Goal: Transaction & Acquisition: Obtain resource

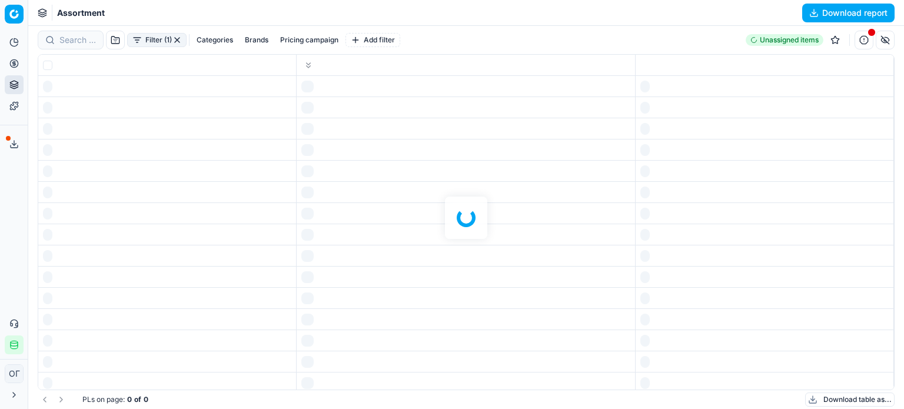
click at [15, 148] on icon at bounding box center [14, 146] width 7 height 2
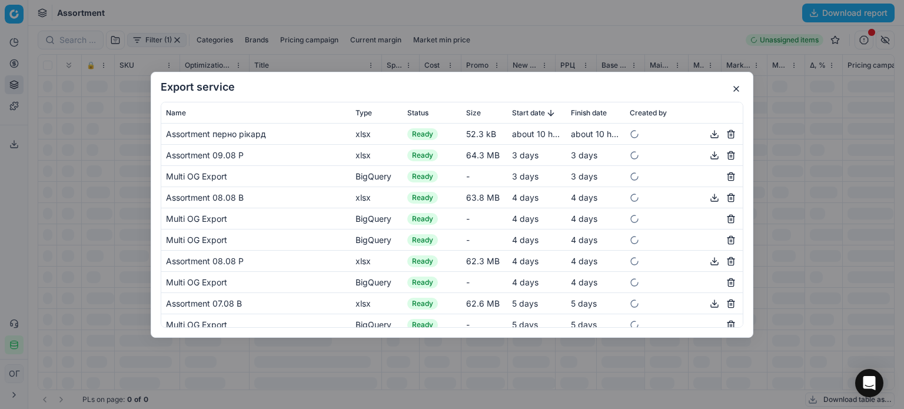
click at [740, 89] on button "button" at bounding box center [736, 89] width 14 height 14
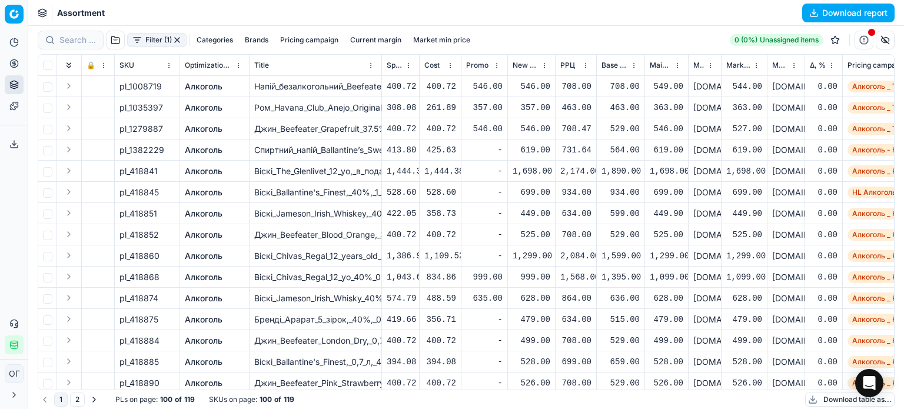
click at [178, 41] on button "button" at bounding box center [176, 39] width 9 height 9
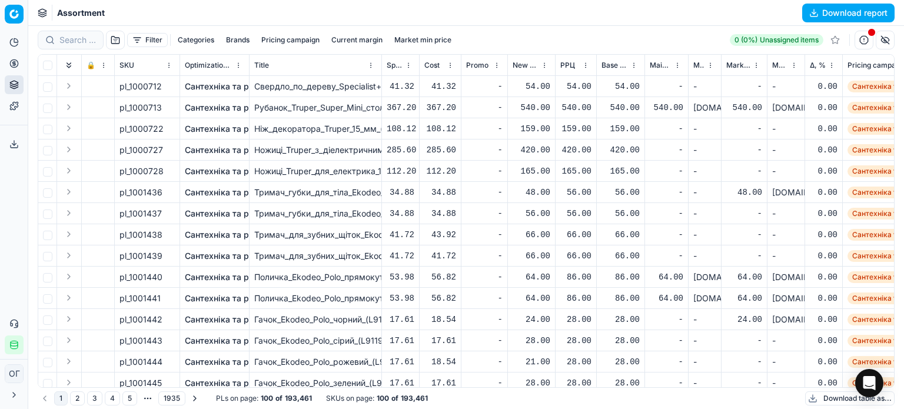
click at [832, 404] on button "Download table as..." at bounding box center [849, 398] width 89 height 14
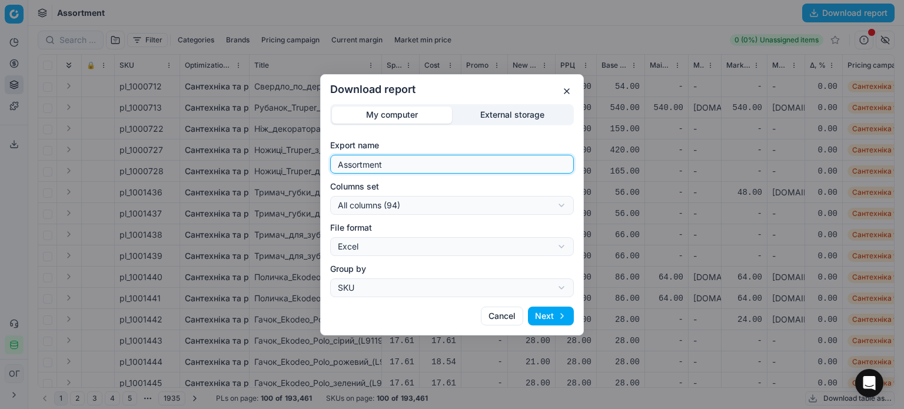
click at [465, 171] on input "Assortment" at bounding box center [451, 164] width 233 height 18
type input "Assortment 12.08 В"
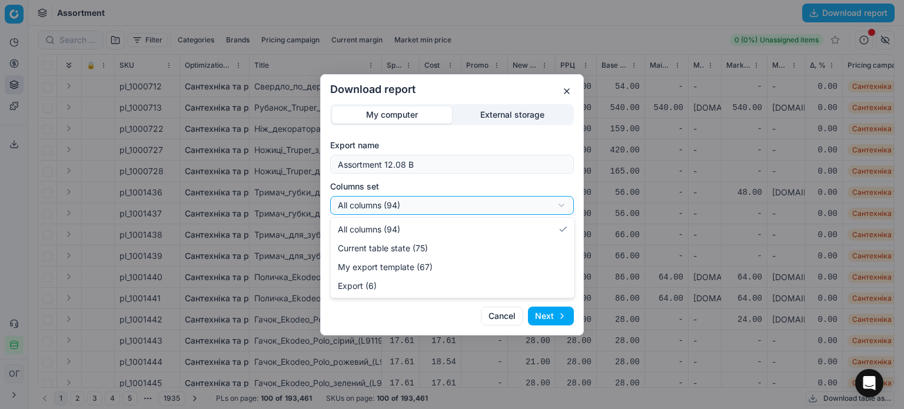
click at [434, 205] on div "Download report My computer External storage Export name Assortment 12.08 В Col…" at bounding box center [452, 204] width 904 height 409
select select "custom"
drag, startPoint x: 438, startPoint y: 246, endPoint x: 471, endPoint y: 274, distance: 42.2
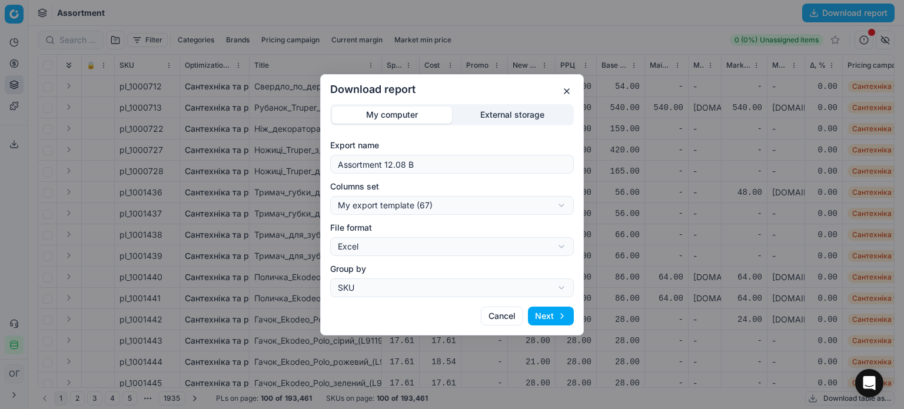
click at [555, 313] on button "Next" at bounding box center [551, 315] width 46 height 19
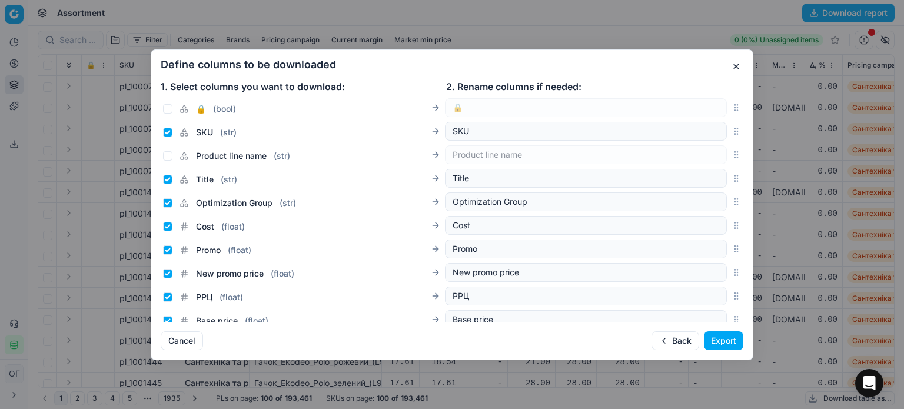
click at [716, 344] on button "Export" at bounding box center [723, 340] width 39 height 19
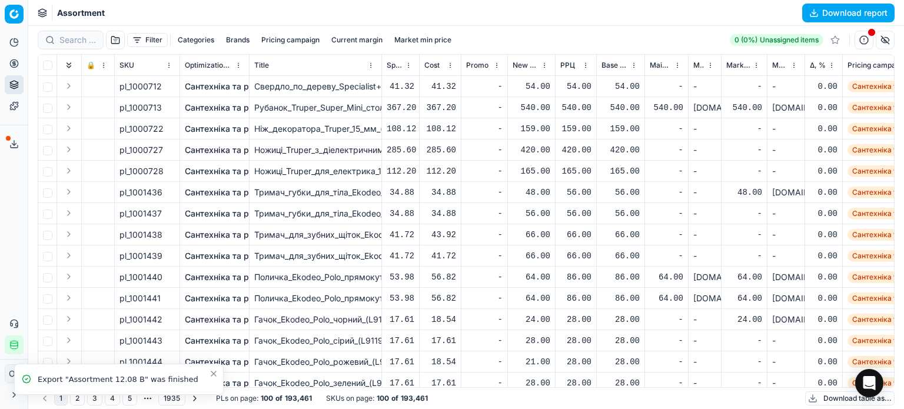
click at [14, 142] on icon at bounding box center [13, 143] width 9 height 9
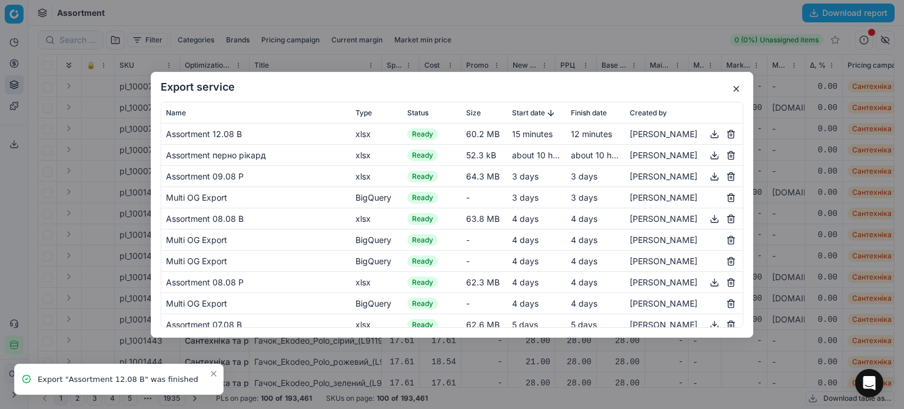
click at [708, 132] on button "button" at bounding box center [714, 133] width 14 height 14
click at [737, 85] on button "button" at bounding box center [736, 89] width 14 height 14
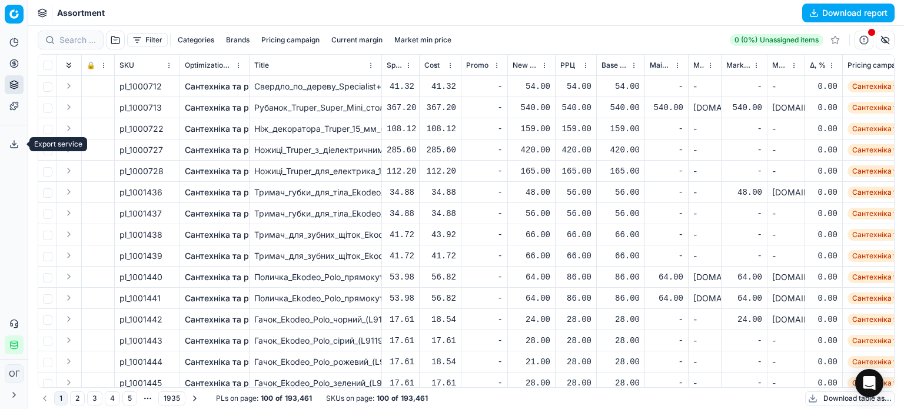
click at [9, 139] on icon at bounding box center [13, 143] width 9 height 9
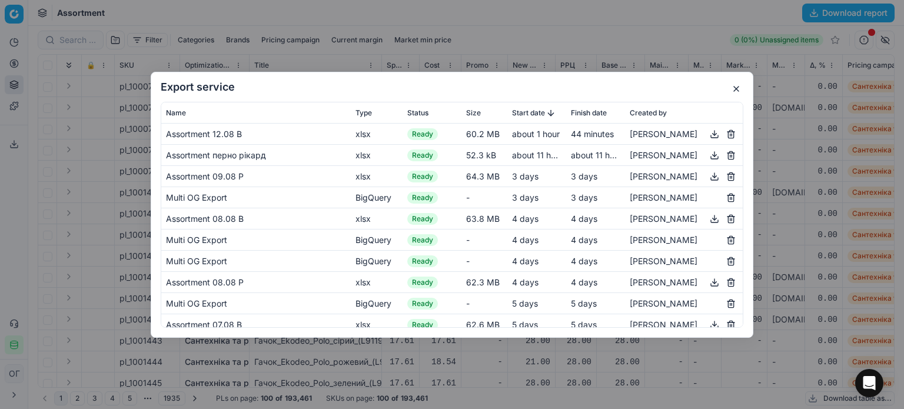
click at [739, 91] on button "button" at bounding box center [736, 89] width 14 height 14
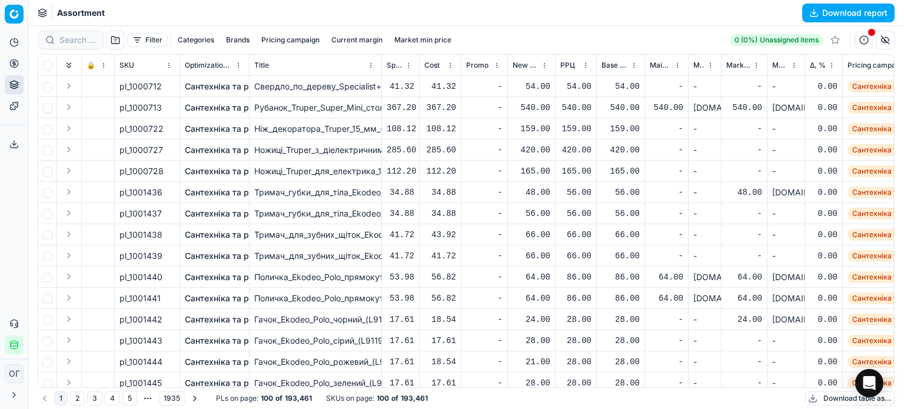
click at [840, 394] on button "Download table as..." at bounding box center [849, 398] width 89 height 14
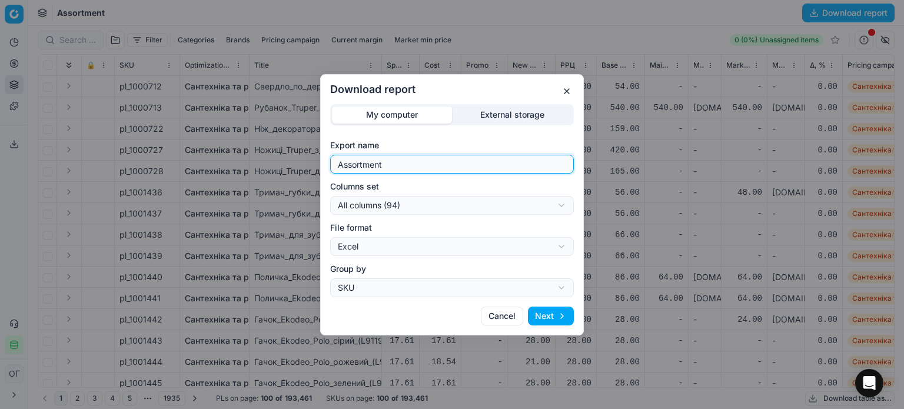
click at [434, 165] on input "Assortment" at bounding box center [451, 164] width 233 height 18
type input "Assortment 12.08"
click at [553, 316] on button "Next" at bounding box center [551, 315] width 46 height 19
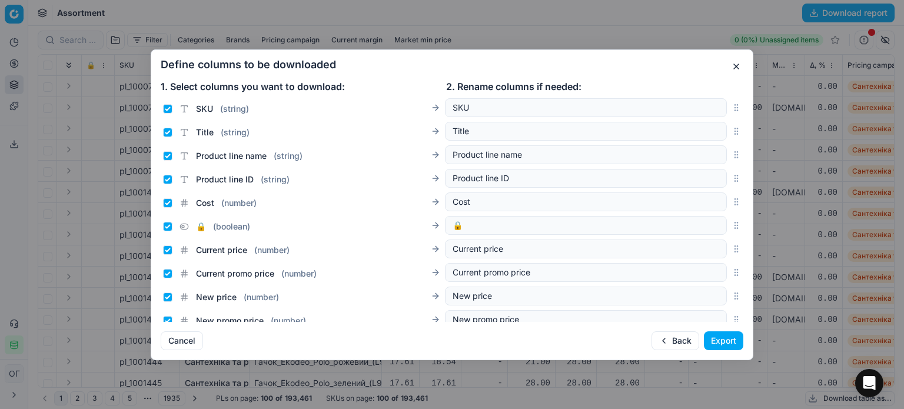
click at [724, 336] on button "Export" at bounding box center [723, 340] width 39 height 19
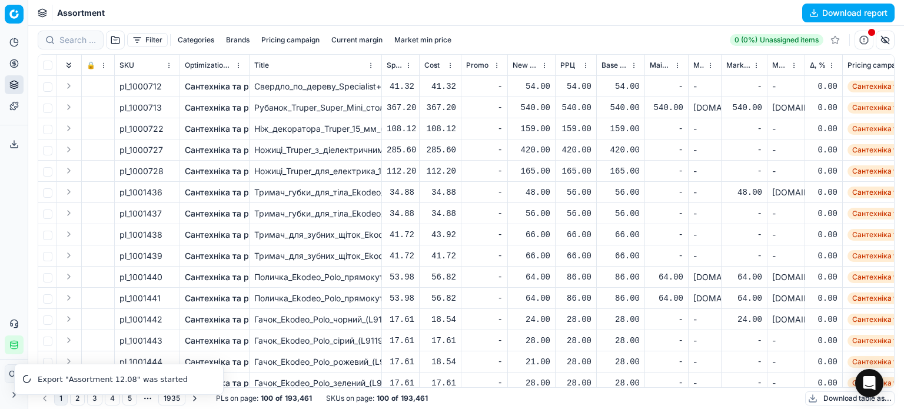
click at [12, 138] on button "Export service" at bounding box center [14, 144] width 19 height 19
click at [9, 145] on button "Export service" at bounding box center [14, 144] width 19 height 19
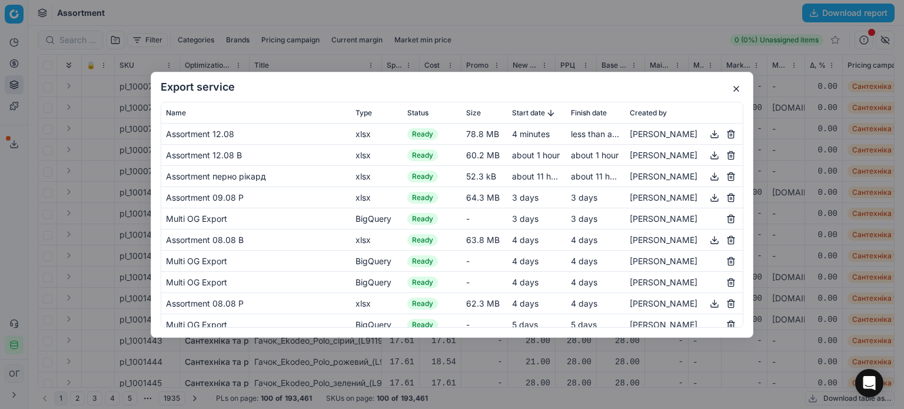
click at [709, 131] on button "button" at bounding box center [714, 133] width 14 height 14
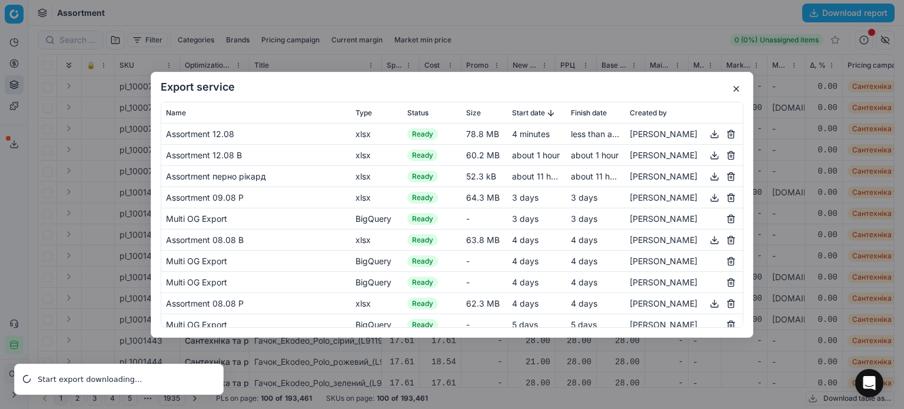
click at [737, 87] on button "button" at bounding box center [736, 89] width 14 height 14
